Goal: Information Seeking & Learning: Compare options

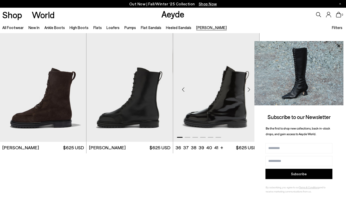
click at [205, 76] on img "1 / 6" at bounding box center [216, 87] width 86 height 109
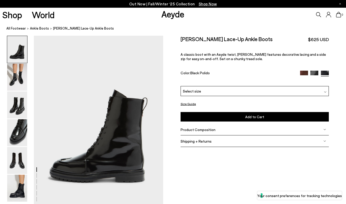
click at [303, 74] on img at bounding box center [304, 75] width 8 height 8
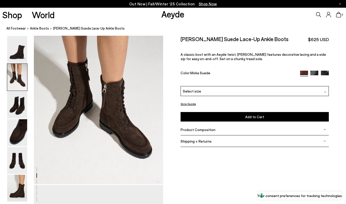
scroll to position [328, 0]
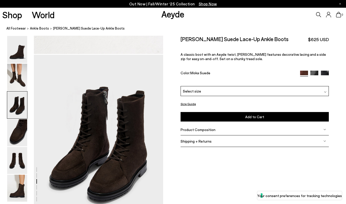
click at [324, 73] on img at bounding box center [325, 74] width 8 height 8
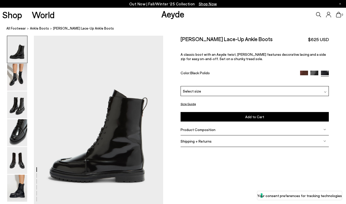
click at [315, 73] on img at bounding box center [315, 75] width 8 height 8
